Goal: Information Seeking & Learning: Learn about a topic

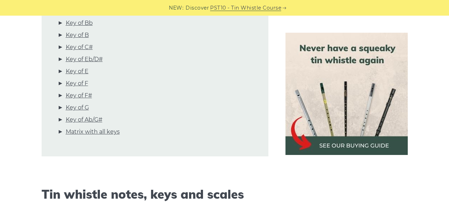
scroll to position [320, 0]
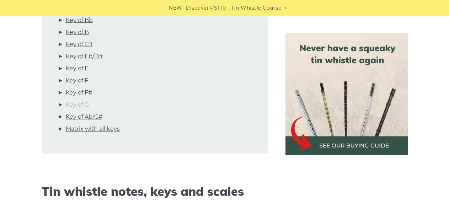
click at [79, 108] on link "Key of G" at bounding box center [77, 104] width 23 height 9
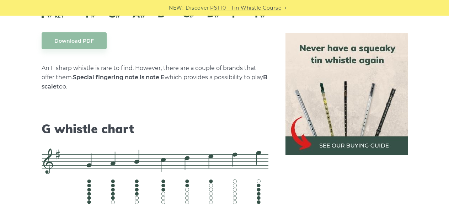
scroll to position [3633, 0]
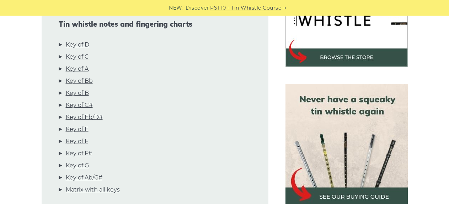
scroll to position [284, 0]
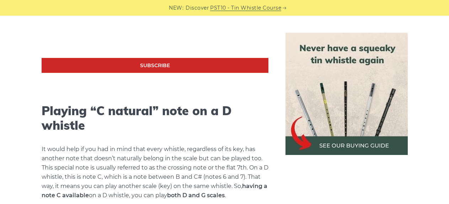
scroll to position [1417, 0]
